Goal: Transaction & Acquisition: Purchase product/service

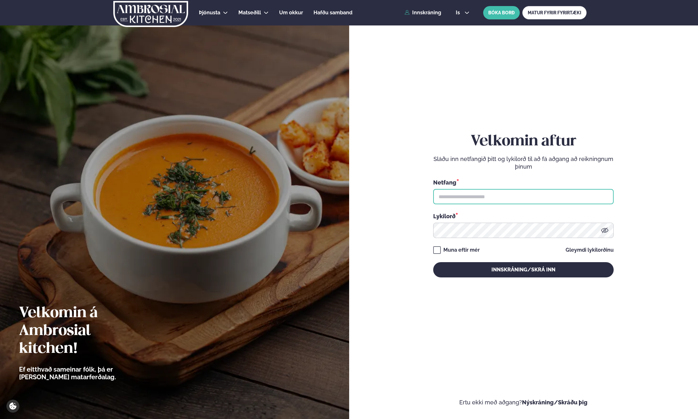
click at [456, 198] on input "text" at bounding box center [523, 196] width 180 height 15
type input "**********"
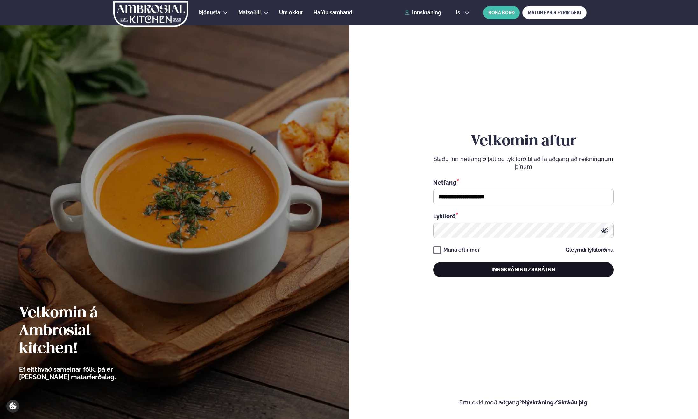
click at [513, 269] on button "Innskráning/Skrá inn" at bounding box center [523, 269] width 180 height 15
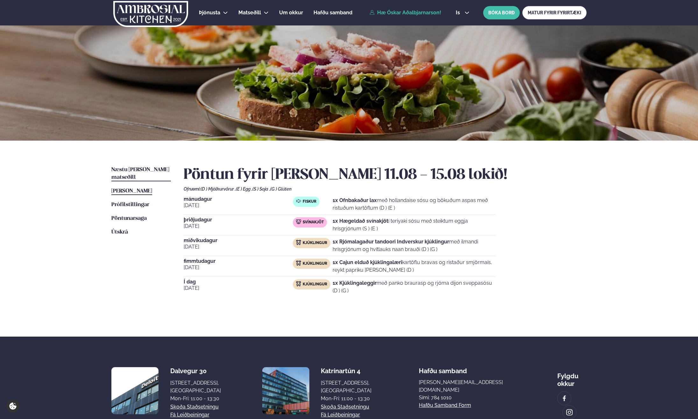
click at [146, 170] on span "Næstu viku matseðill" at bounding box center [140, 173] width 58 height 13
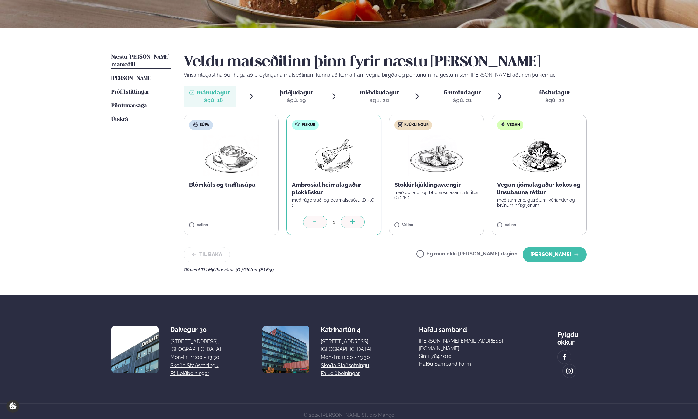
scroll to position [113, 0]
click at [548, 257] on button "Halda áfram" at bounding box center [554, 254] width 64 height 15
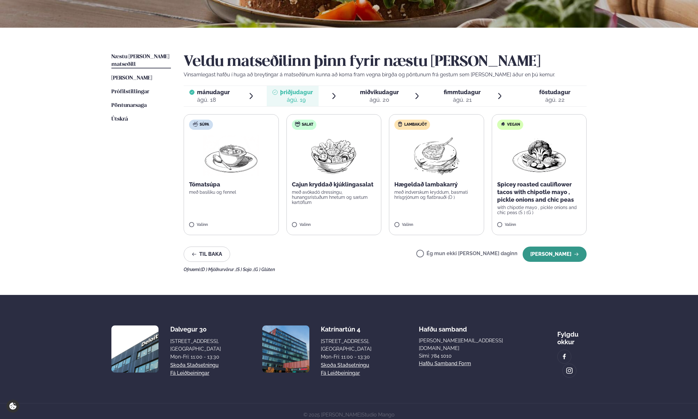
click at [538, 254] on button "Halda áfram" at bounding box center [554, 254] width 64 height 15
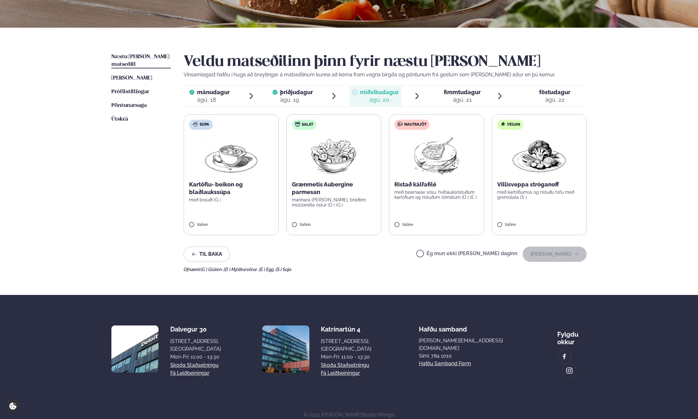
click at [441, 254] on label "Ég mun ekki borða þann daginn" at bounding box center [466, 254] width 101 height 7
click at [554, 251] on button "Halda áfram" at bounding box center [554, 254] width 64 height 15
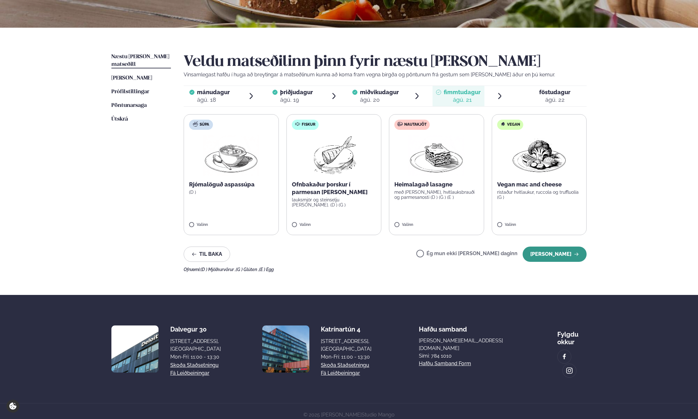
click at [551, 253] on button "Halda áfram" at bounding box center [554, 254] width 64 height 15
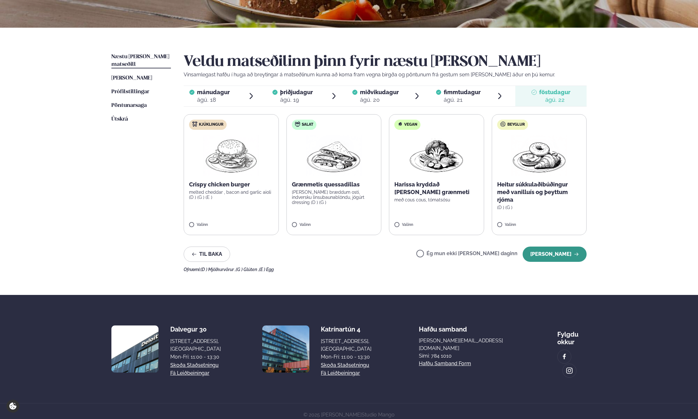
click at [546, 256] on button "Halda áfram" at bounding box center [554, 254] width 64 height 15
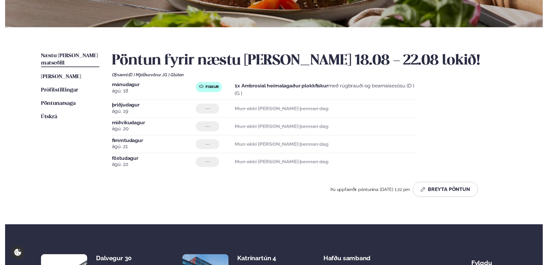
scroll to position [113, 0]
